Goal: Transaction & Acquisition: Purchase product/service

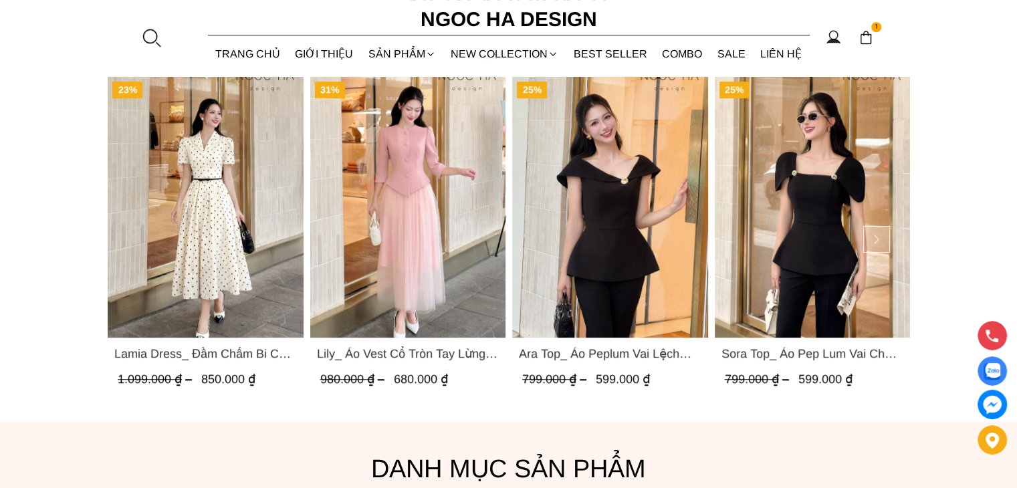
scroll to position [669, 0]
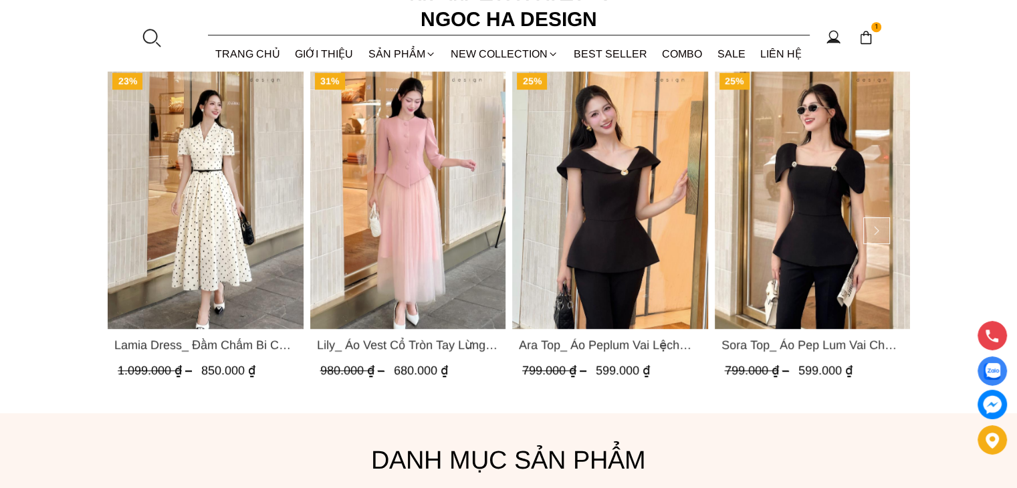
click at [496, 201] on img "Product image - Lily_ Áo Vest Cổ Tròn Tay Lừng Mix Chân Váy Lưới Màu Hồng A1082…" at bounding box center [408, 198] width 196 height 261
click at [404, 348] on span "Lily_ Áo Vest Cổ Tròn Tay Lừng Mix Chân Váy Lưới Màu Hồng A1082+CV140" at bounding box center [407, 345] width 183 height 19
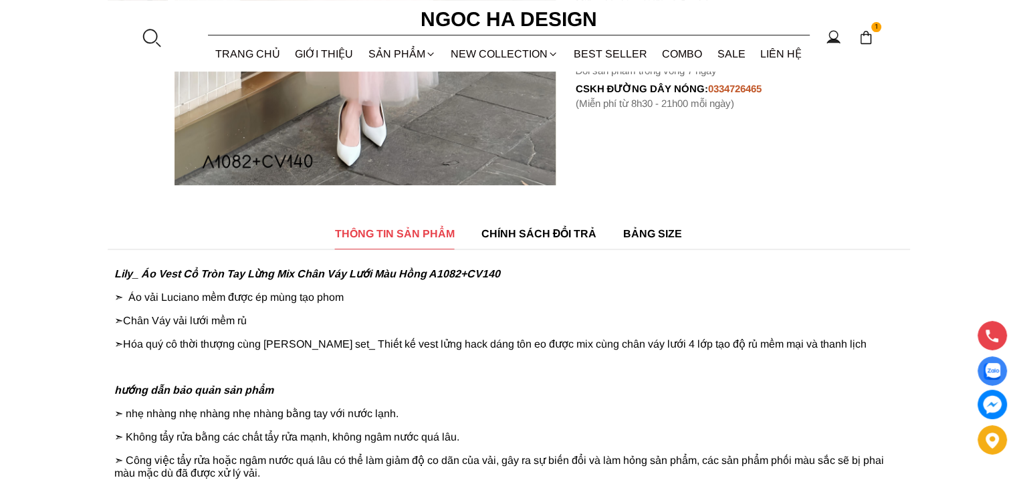
scroll to position [535, 0]
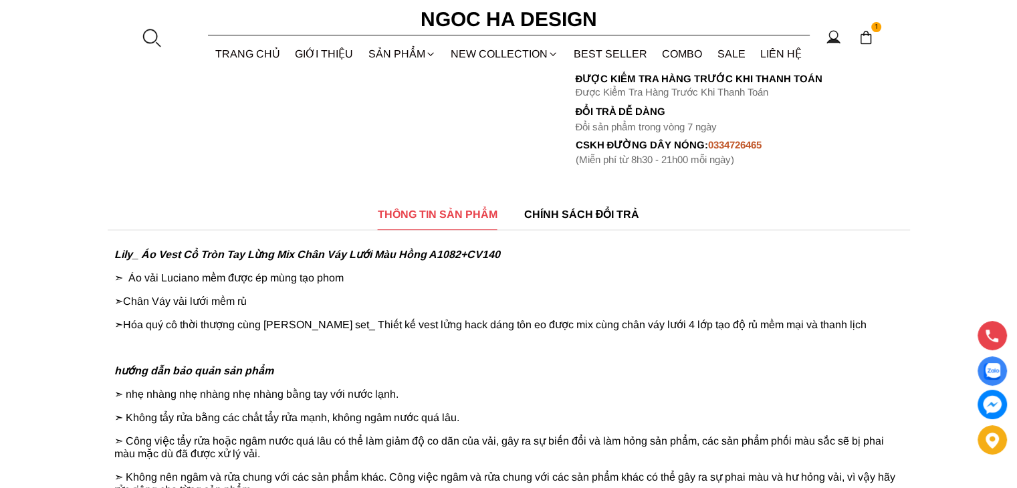
scroll to position [468, 0]
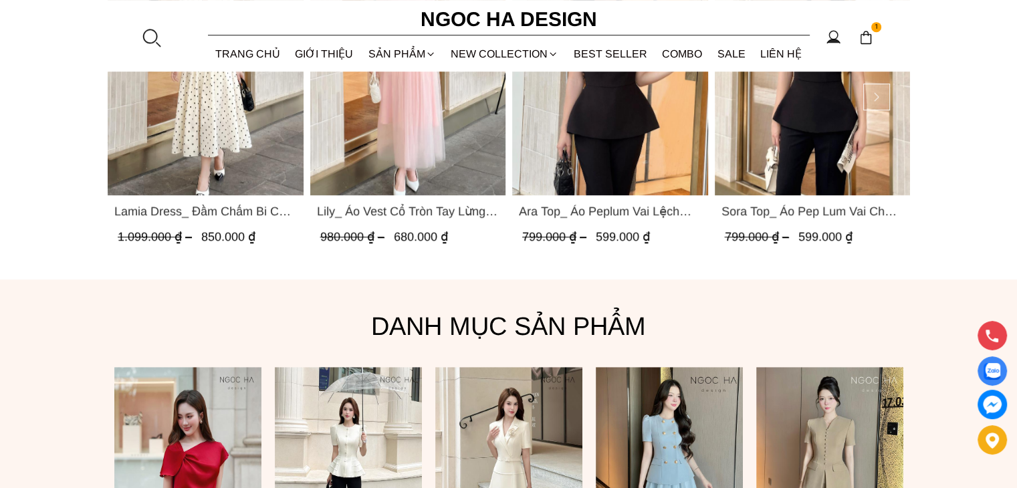
click at [253, 179] on img "Product image - Lamia Dress_ Đầm Chấm Bi Cổ Vest Màu Kem D1003" at bounding box center [206, 64] width 196 height 261
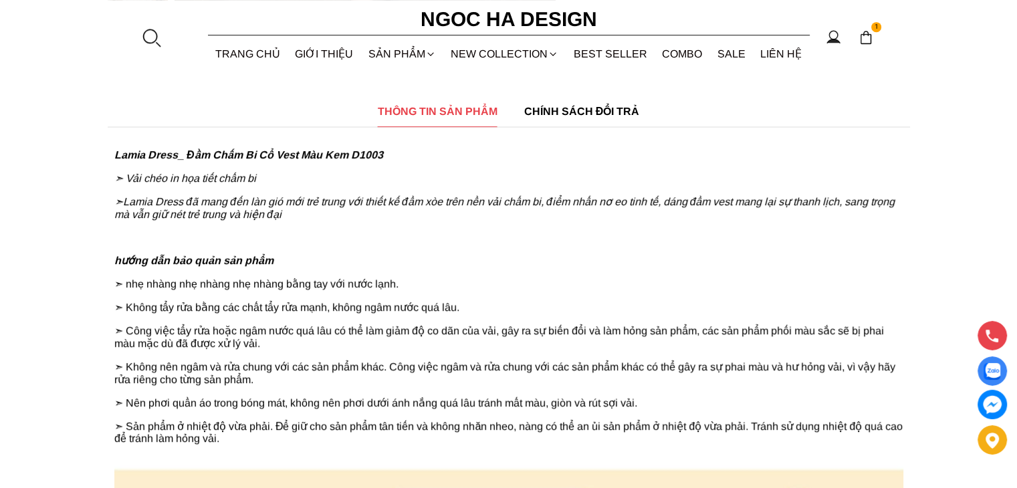
scroll to position [669, 0]
